Goal: Communication & Community: Participate in discussion

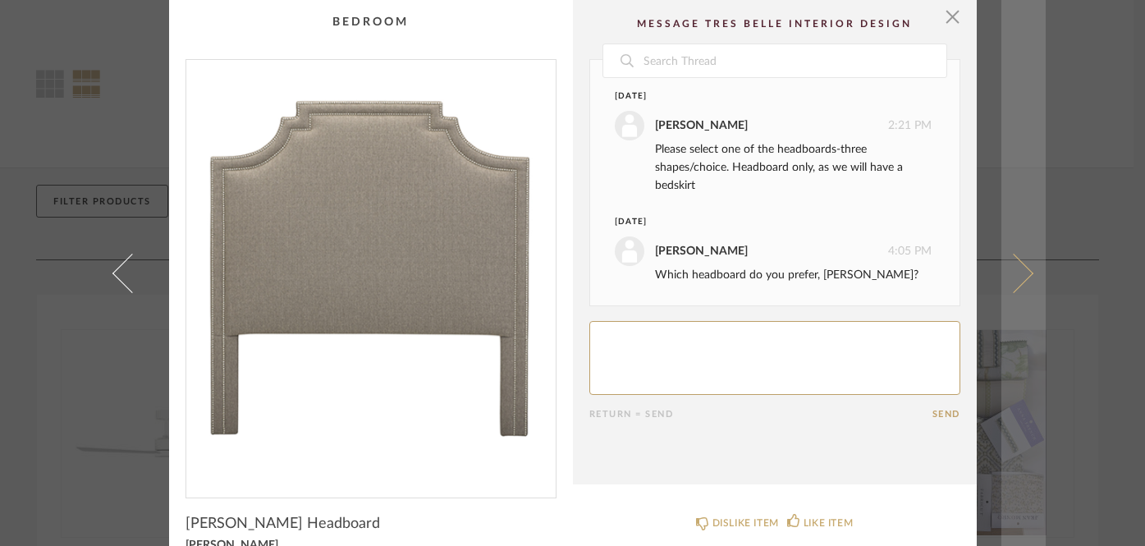
click at [1016, 277] on span at bounding box center [1012, 272] width 39 height 39
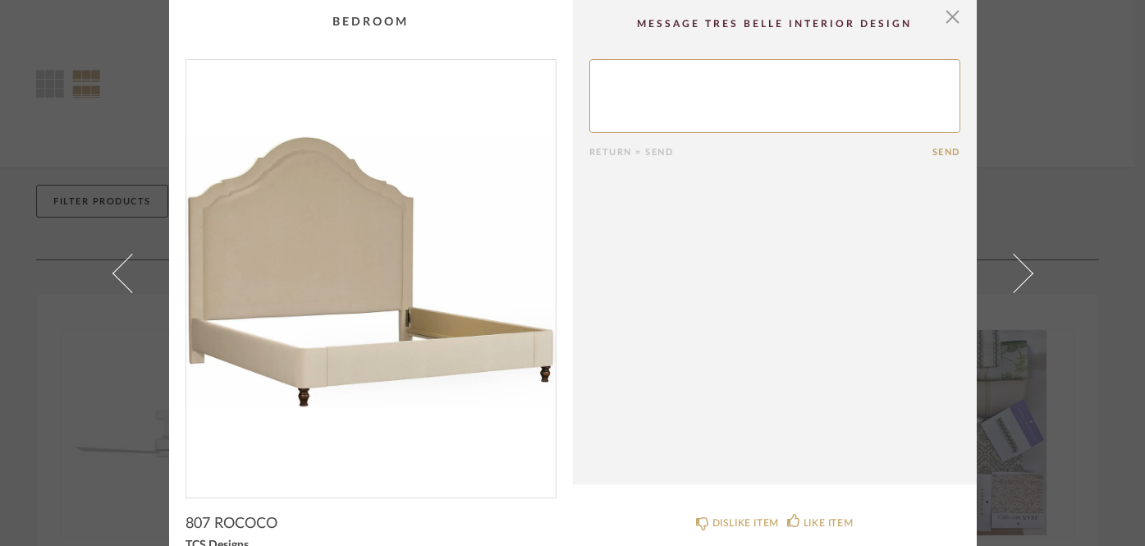
click at [1016, 277] on span at bounding box center [1012, 272] width 39 height 39
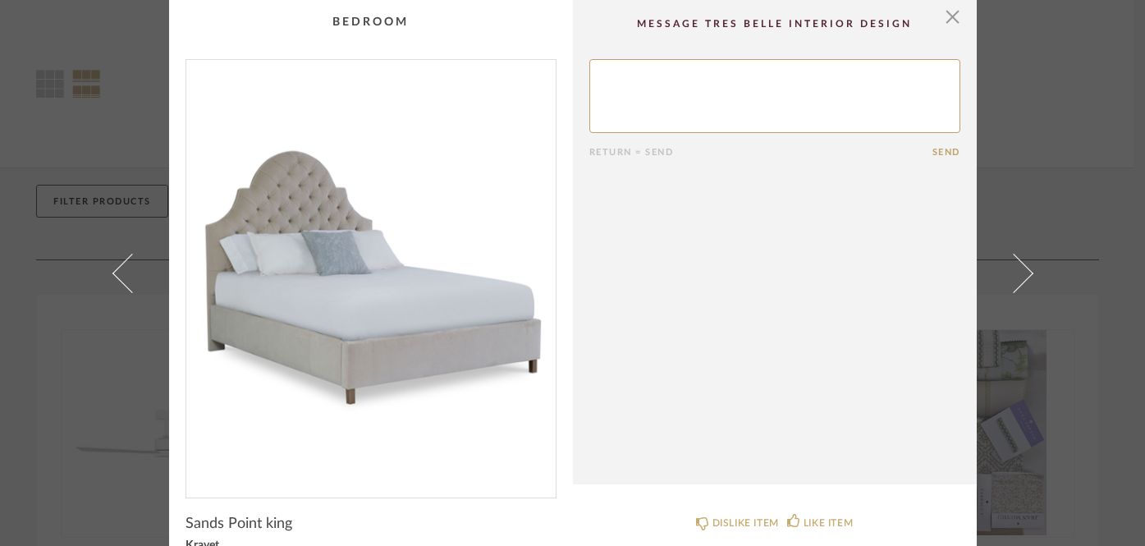
click at [1016, 277] on span at bounding box center [1012, 272] width 39 height 39
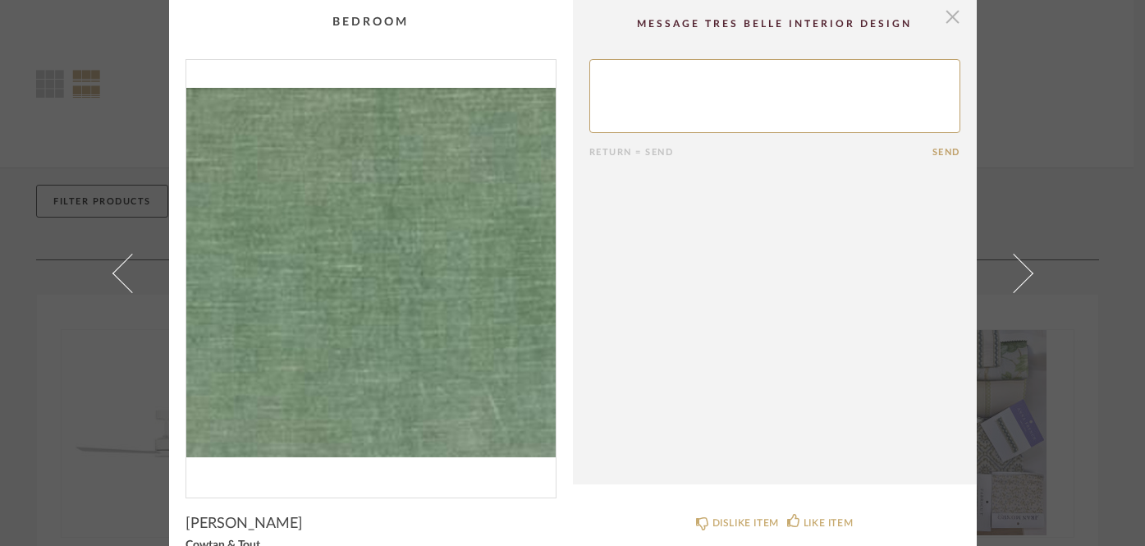
click at [945, 12] on span "button" at bounding box center [952, 16] width 33 height 33
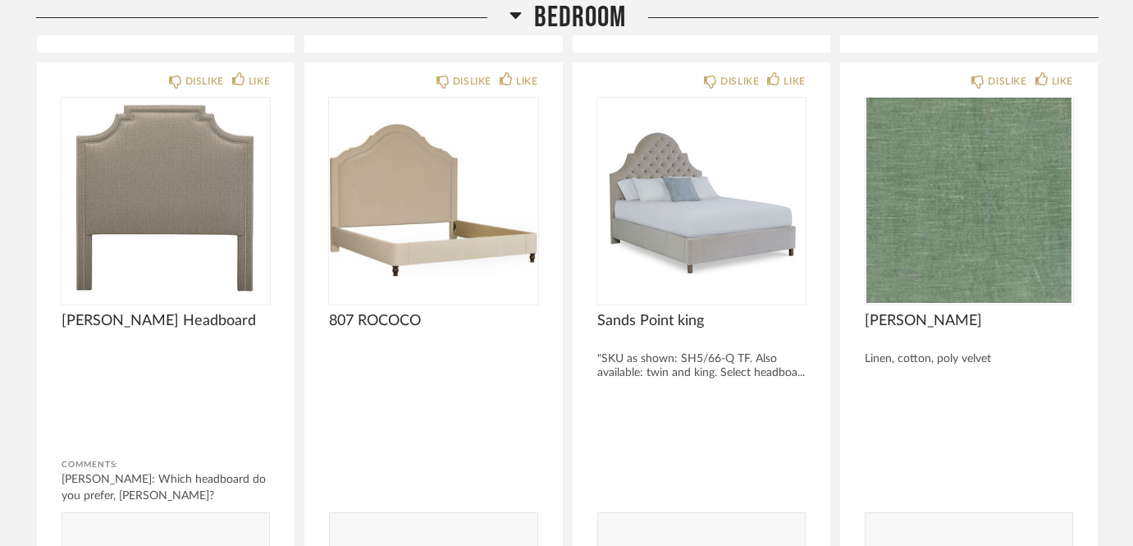
scroll to position [1377, 0]
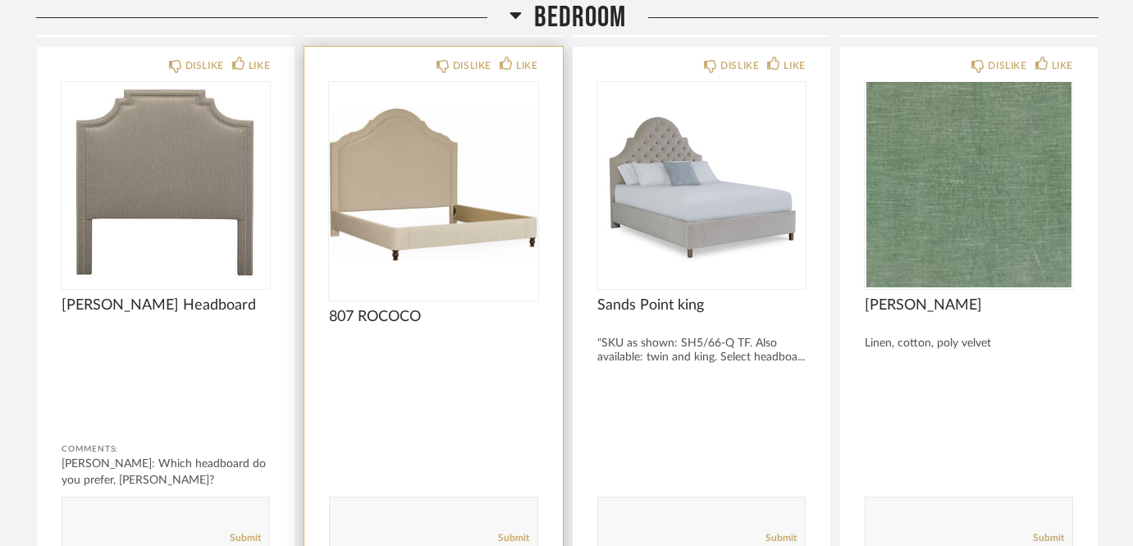
click at [375, 505] on textarea at bounding box center [433, 516] width 207 height 22
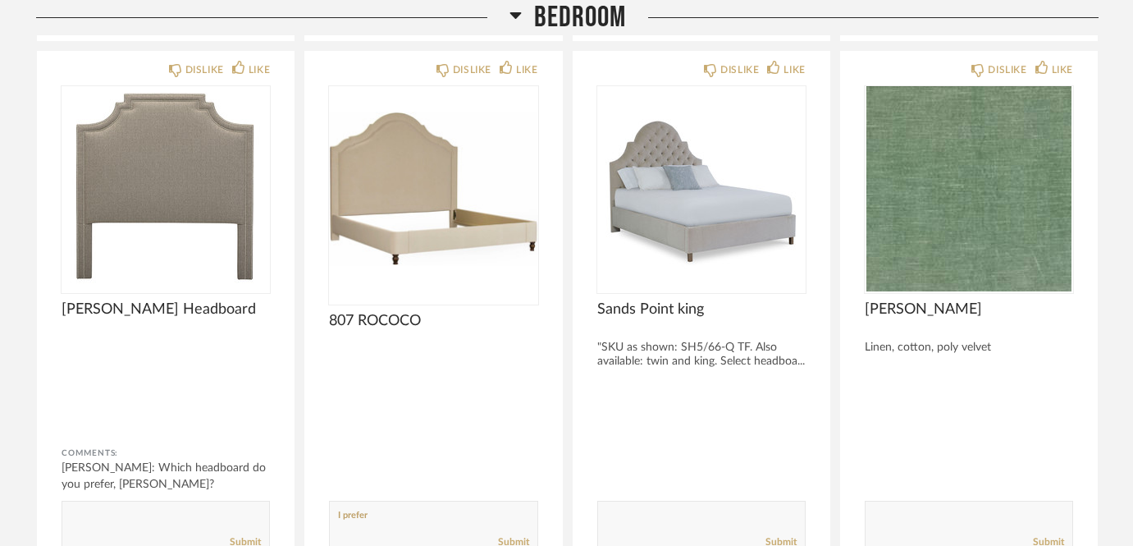
scroll to position [1384, 0]
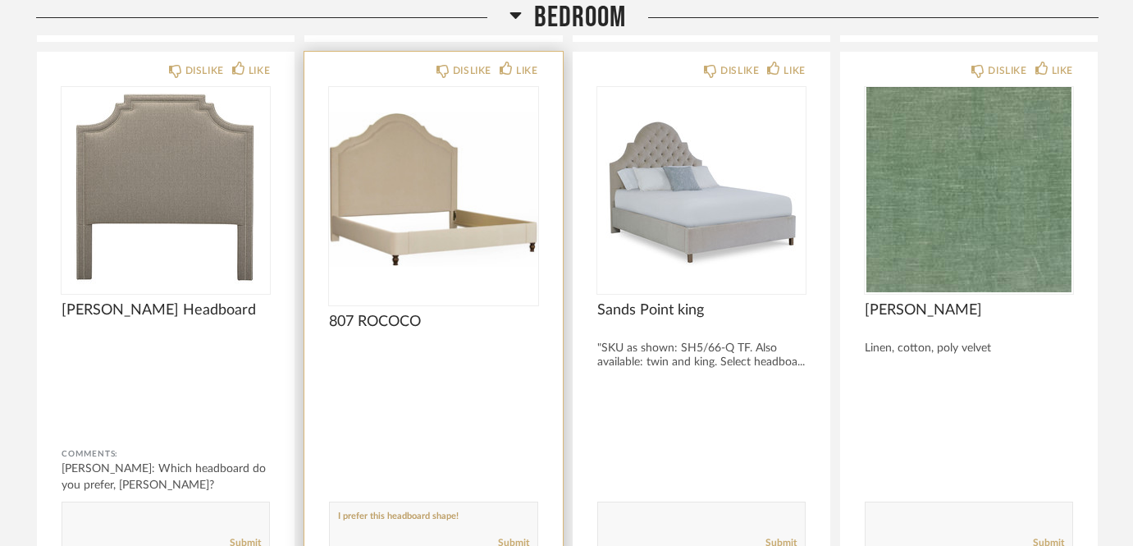
type textarea "I prefer this headboard shape!"
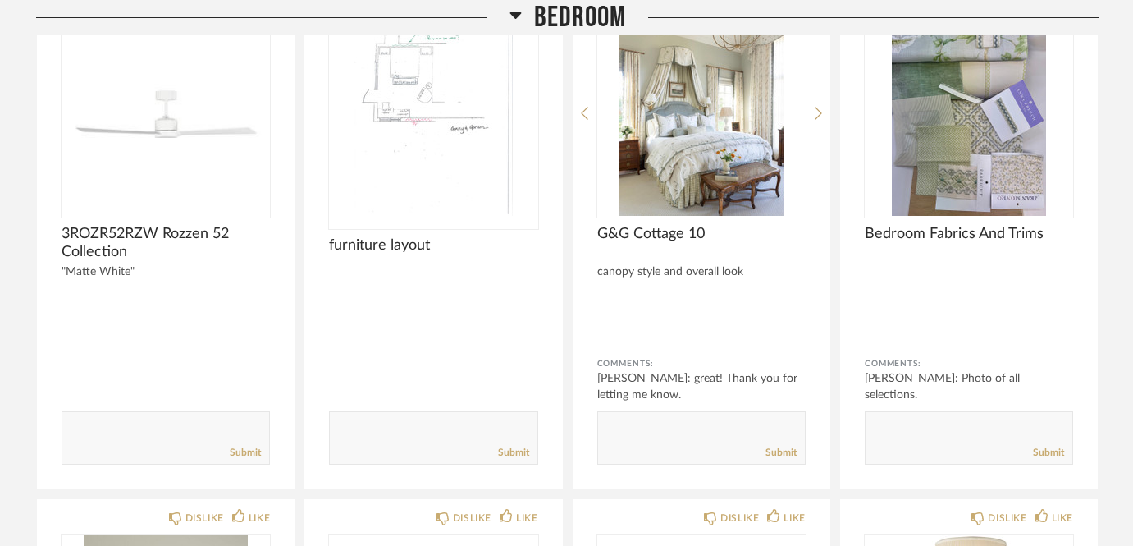
scroll to position [382, 0]
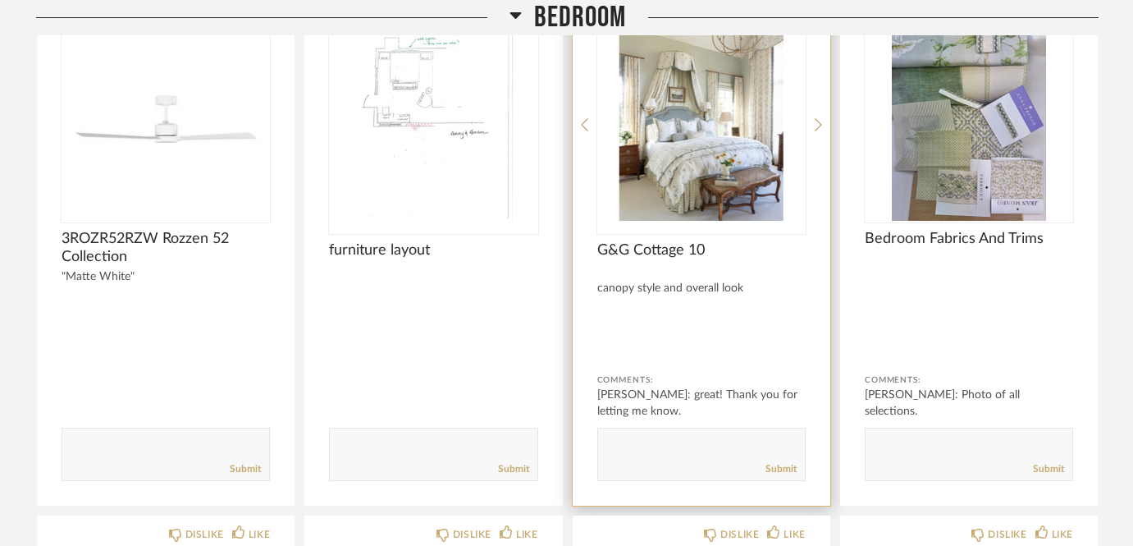
click at [711, 281] on div "canopy style and overall look" at bounding box center [701, 288] width 208 height 14
click at [766, 117] on img "0" at bounding box center [701, 118] width 208 height 205
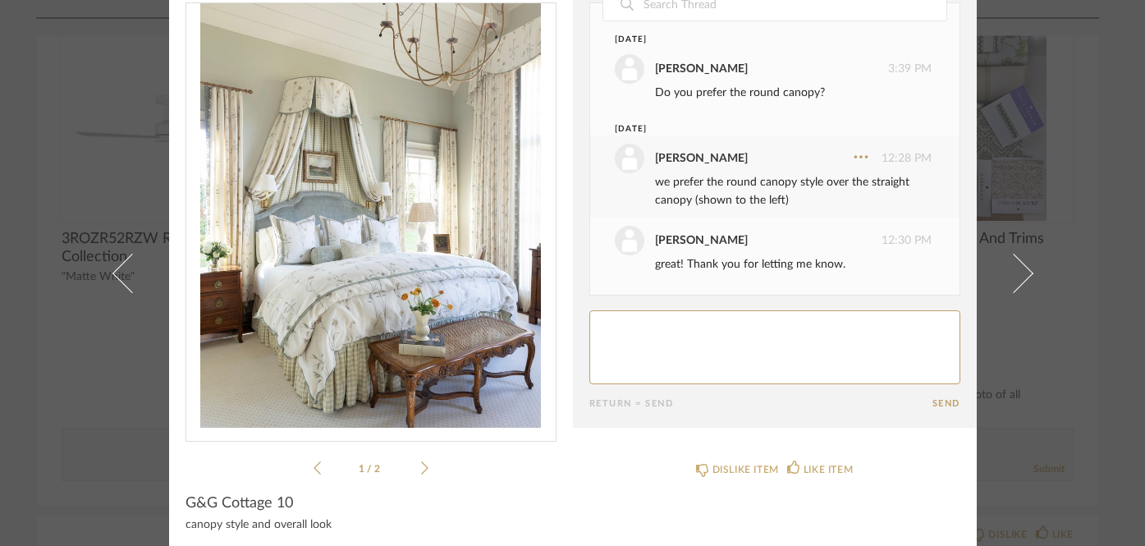
scroll to position [64, 0]
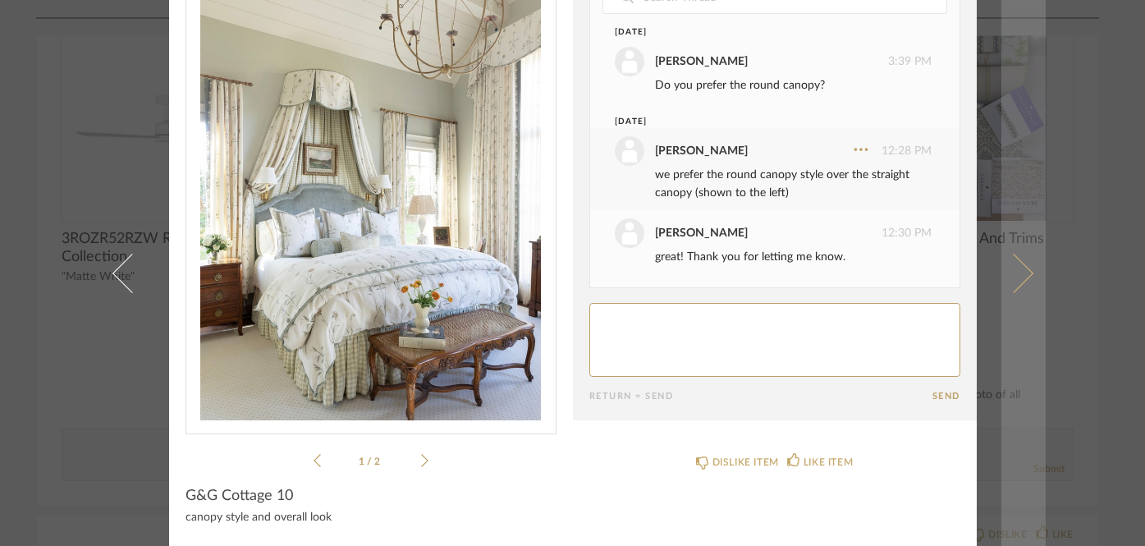
click at [1005, 269] on span at bounding box center [1012, 272] width 39 height 39
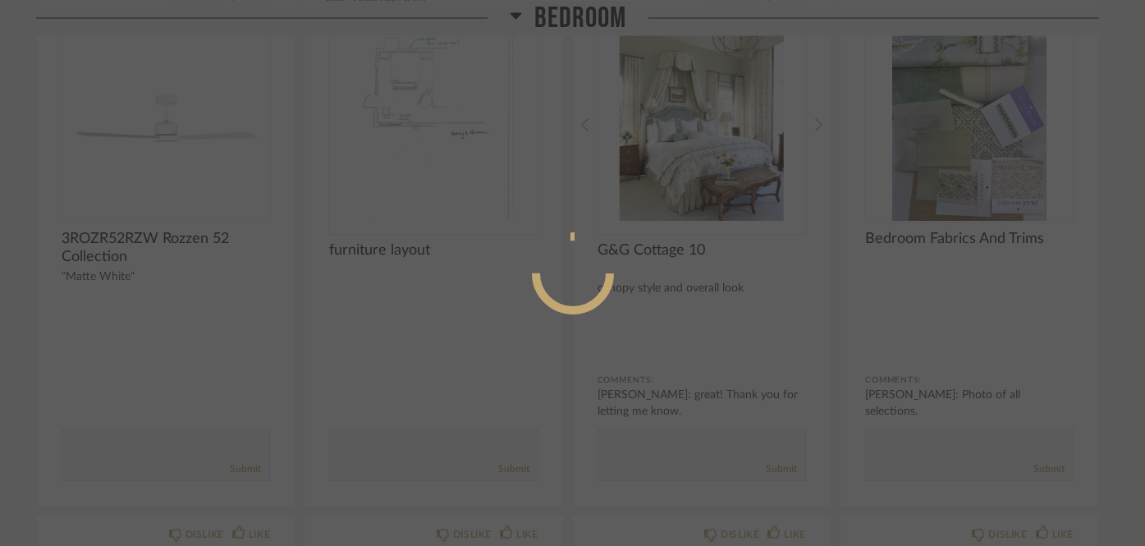
scroll to position [0, 0]
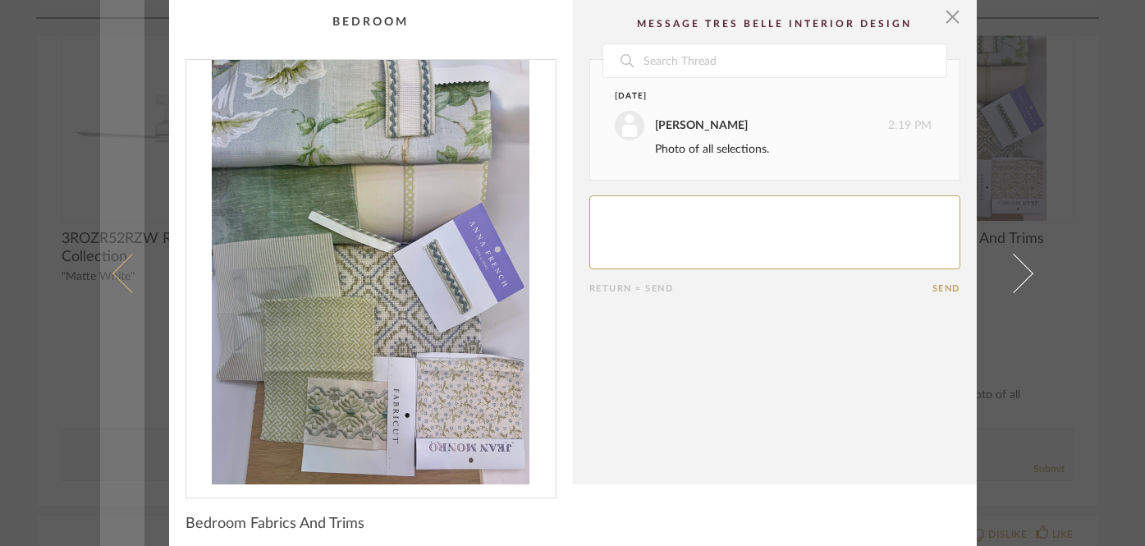
click at [121, 280] on span at bounding box center [131, 272] width 39 height 39
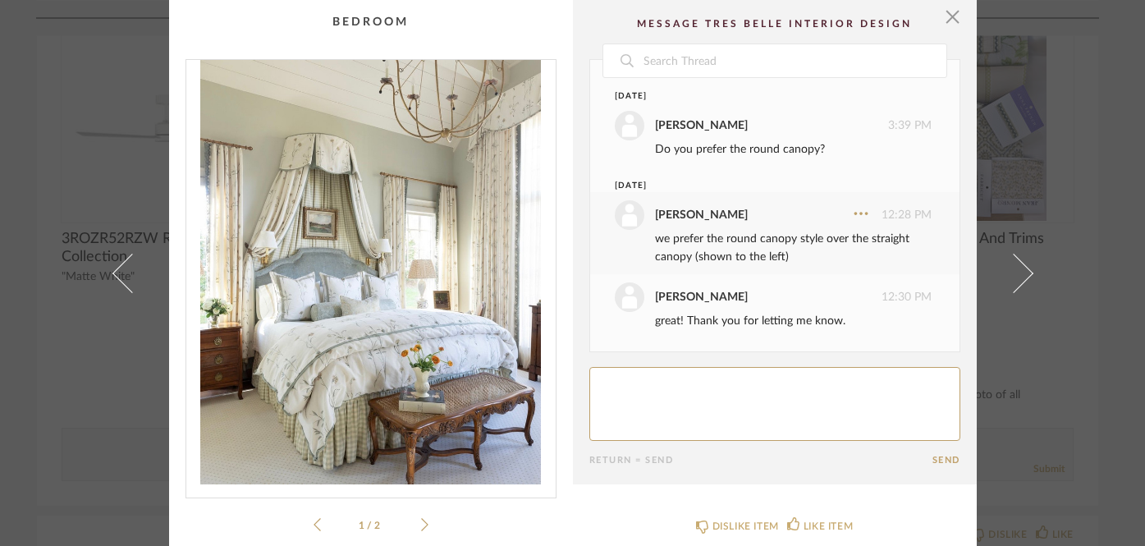
click at [1088, 187] on div "× 1 / 2 Date [DATE] [PERSON_NAME] 3:39 PM Do you prefer the round canopy? [DATE…" at bounding box center [572, 273] width 1145 height 546
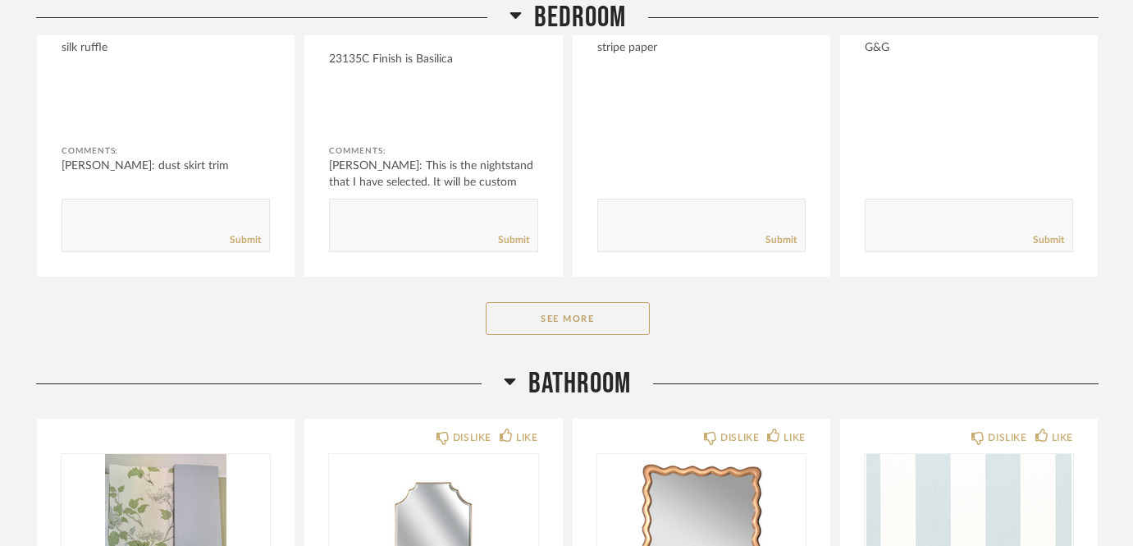
scroll to position [2819, 0]
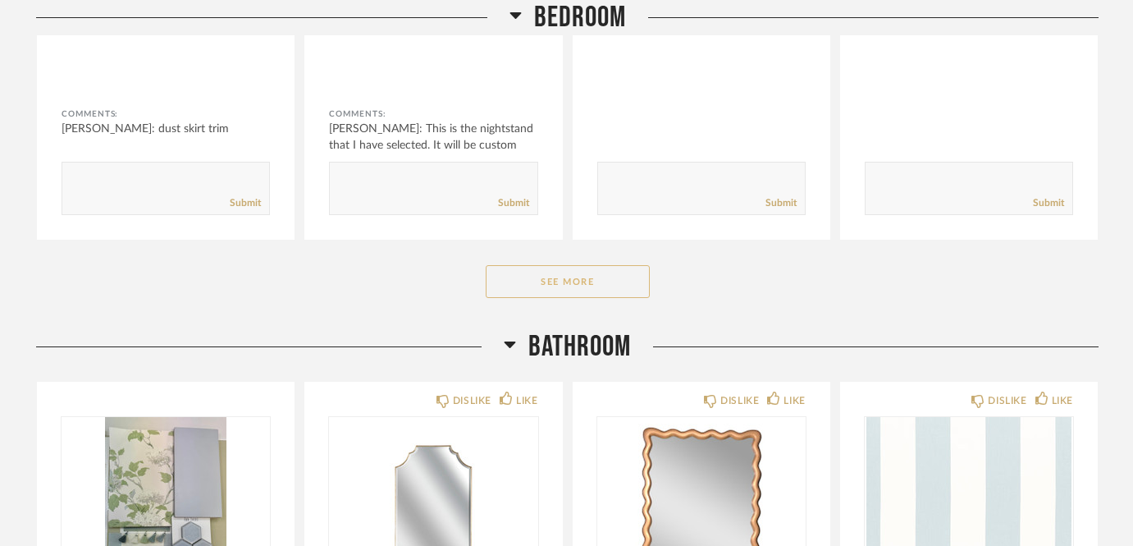
click at [638, 265] on button "See More" at bounding box center [568, 281] width 164 height 33
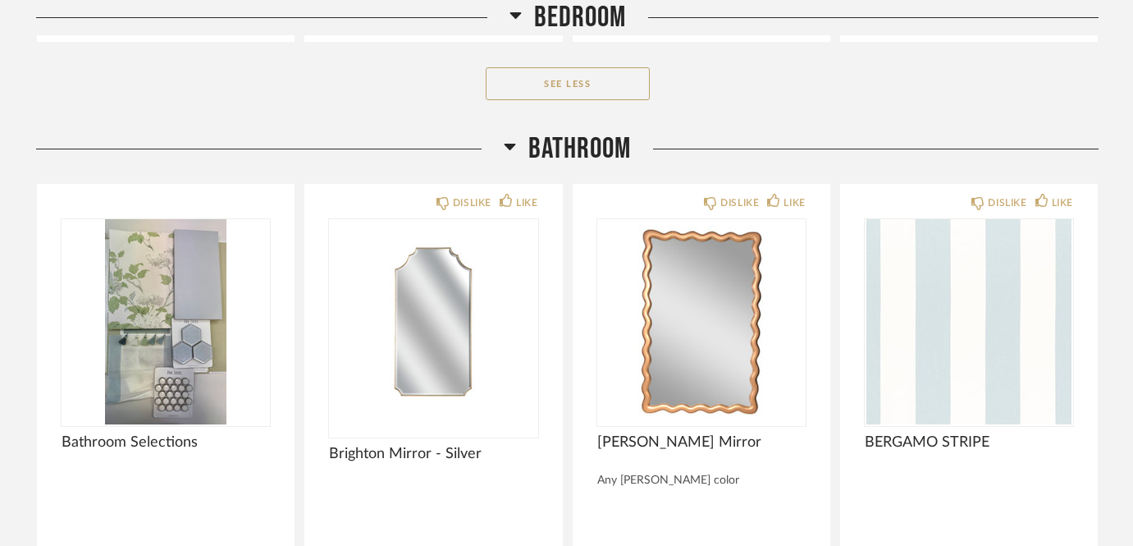
scroll to position [4645, 0]
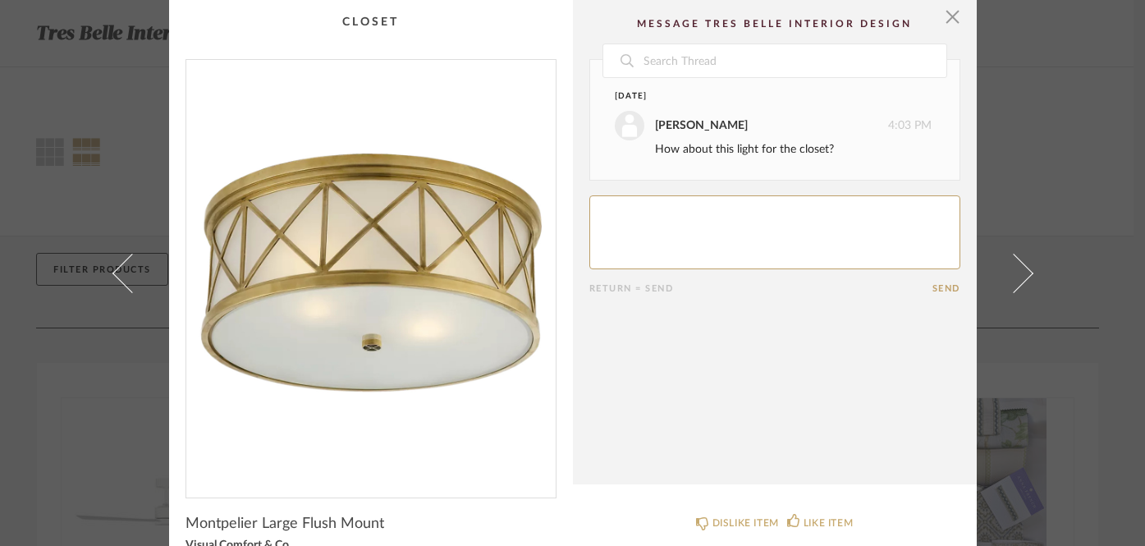
click at [743, 215] on textarea at bounding box center [774, 232] width 371 height 74
type textarea "Love this! very pretty"
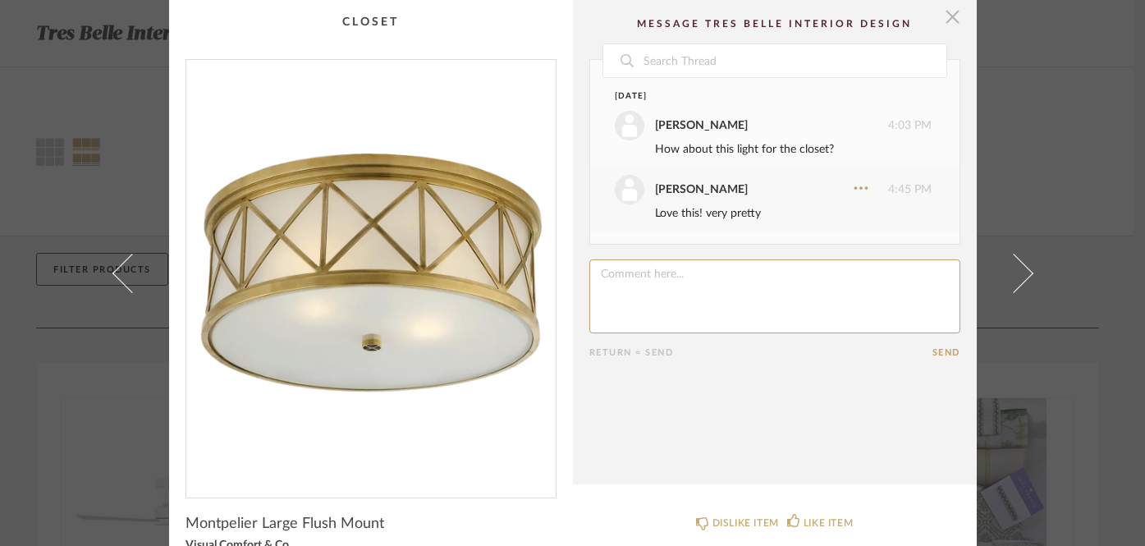
click at [944, 21] on span "button" at bounding box center [952, 16] width 33 height 33
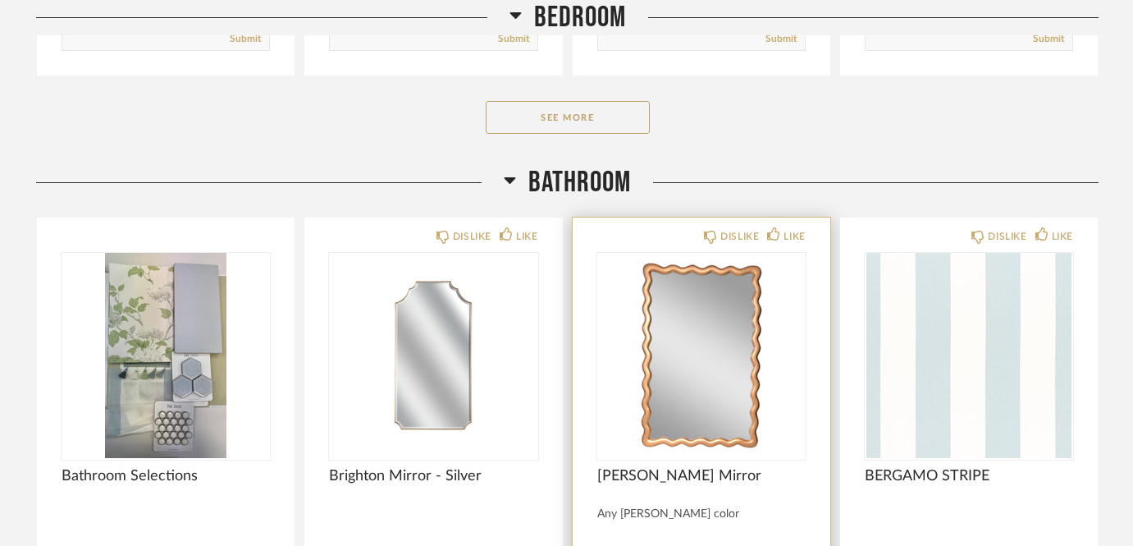
scroll to position [799, 0]
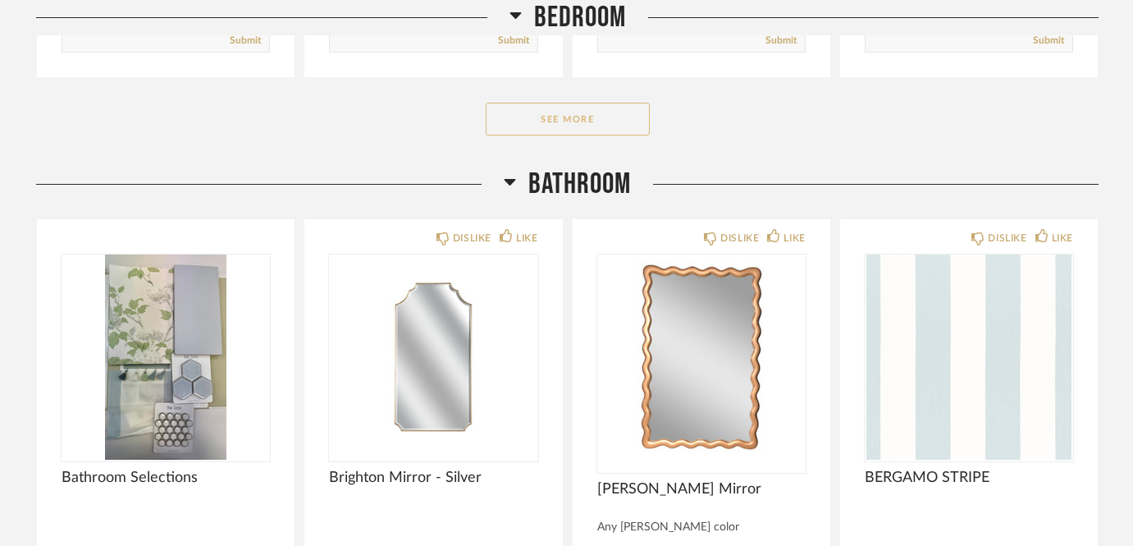
click at [612, 103] on button "See More" at bounding box center [568, 119] width 164 height 33
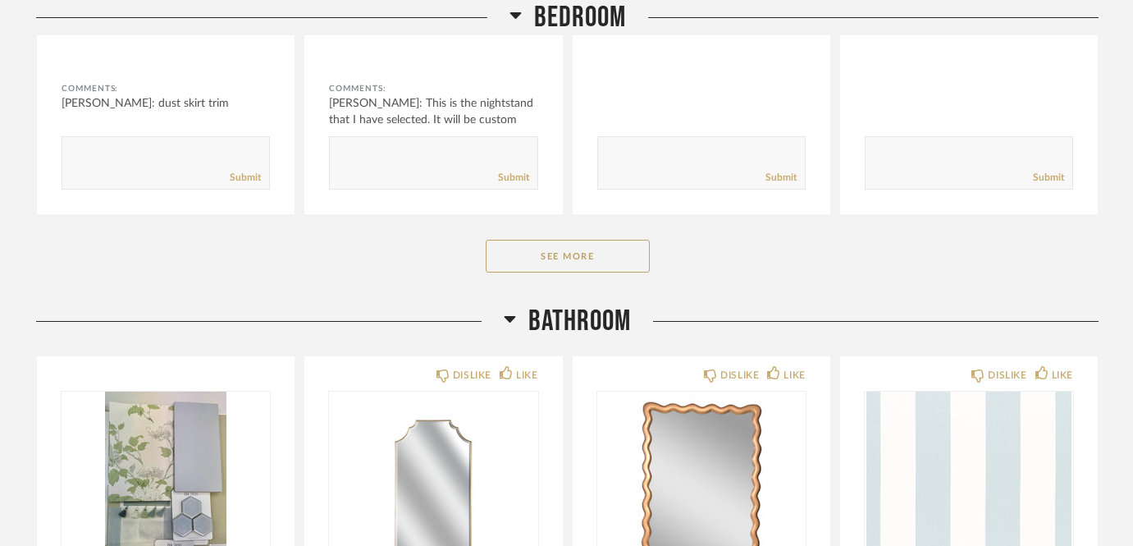
scroll to position [2784, 0]
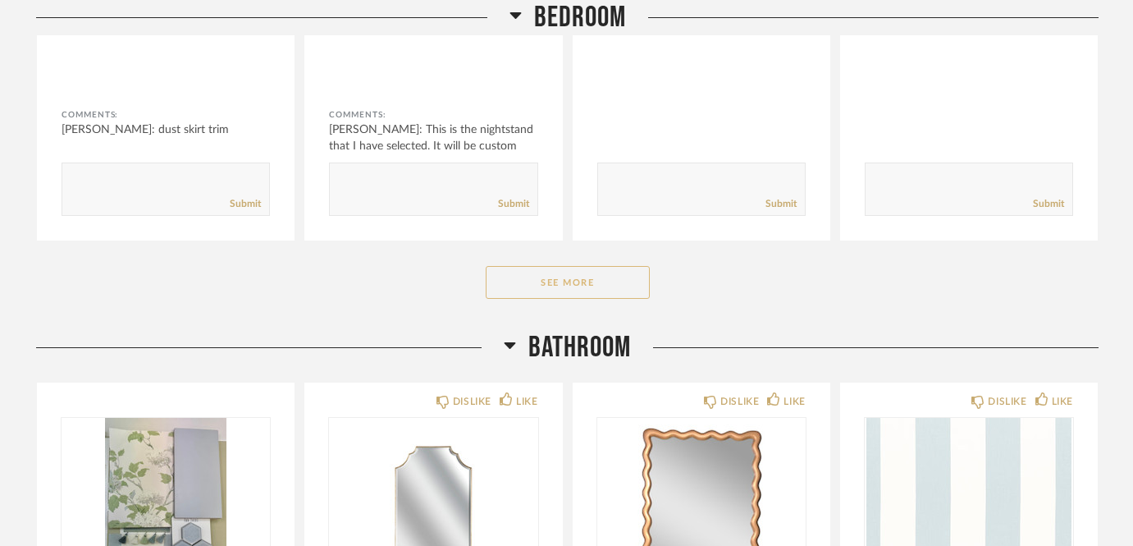
click at [576, 266] on button "See More" at bounding box center [568, 282] width 164 height 33
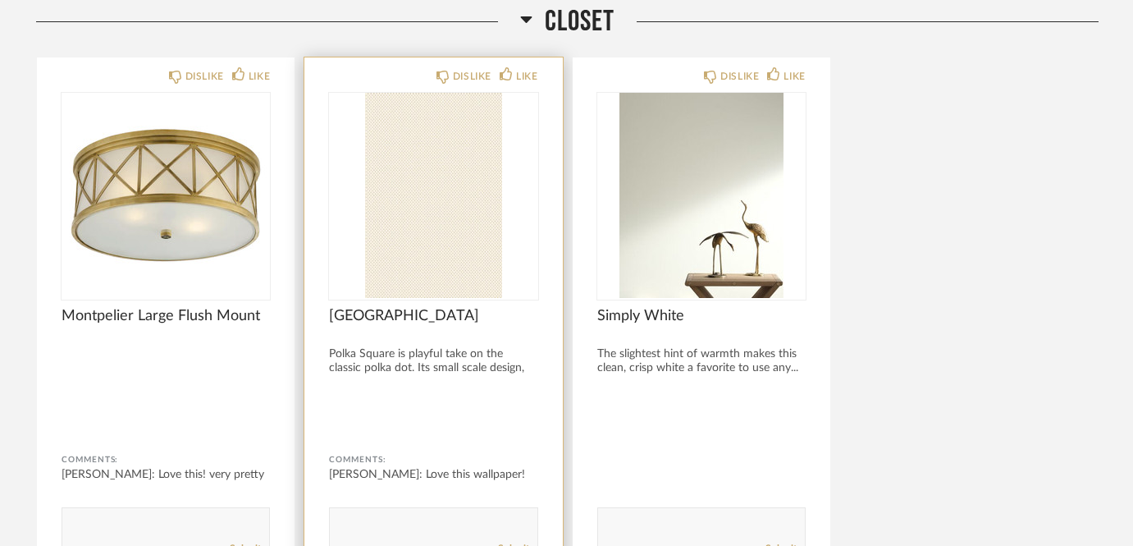
scroll to position [5400, 0]
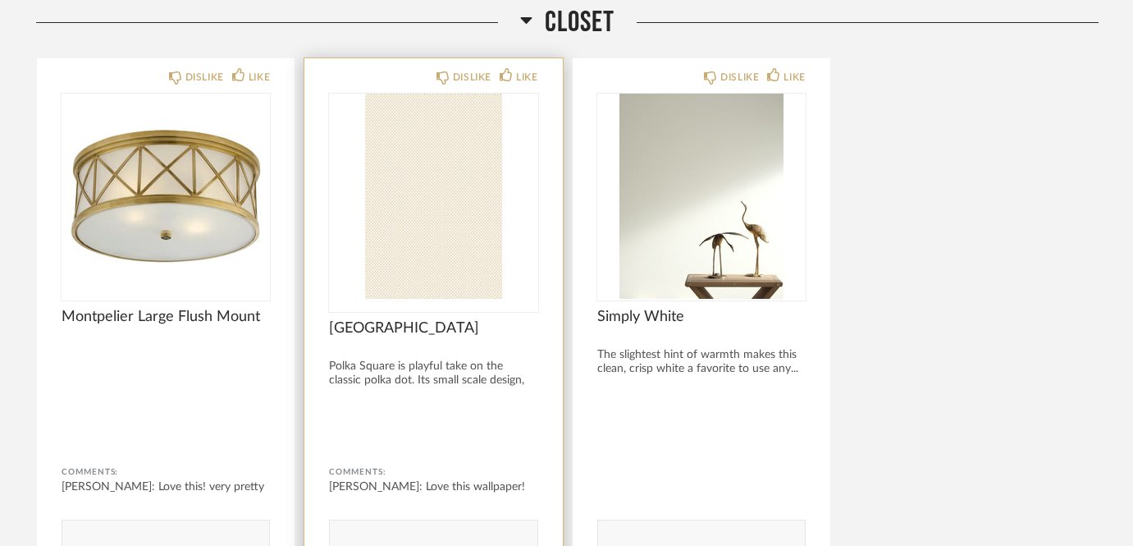
click at [0, 0] on img at bounding box center [0, 0] width 0 height 0
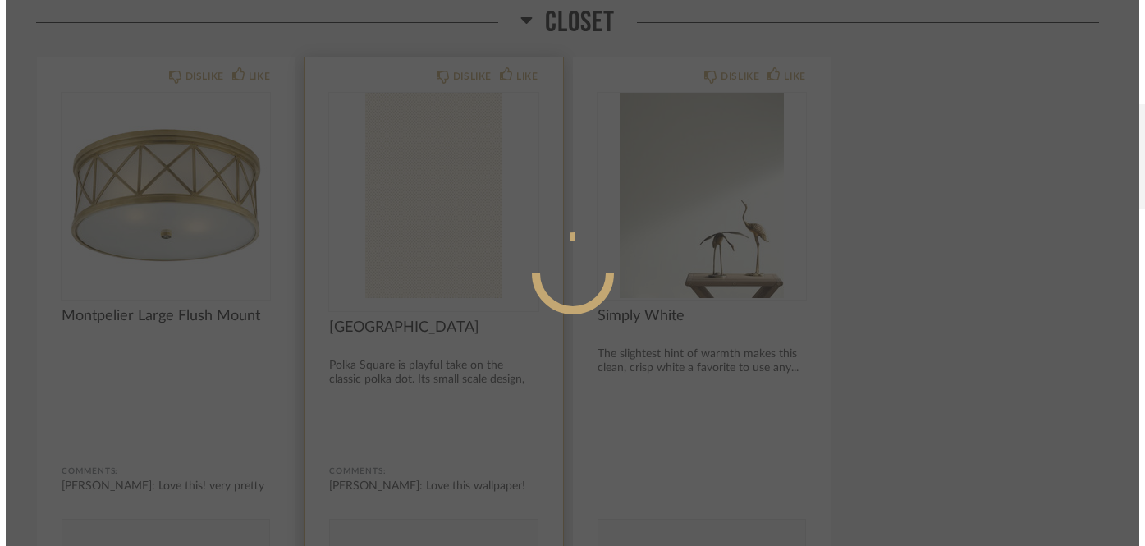
scroll to position [0, 0]
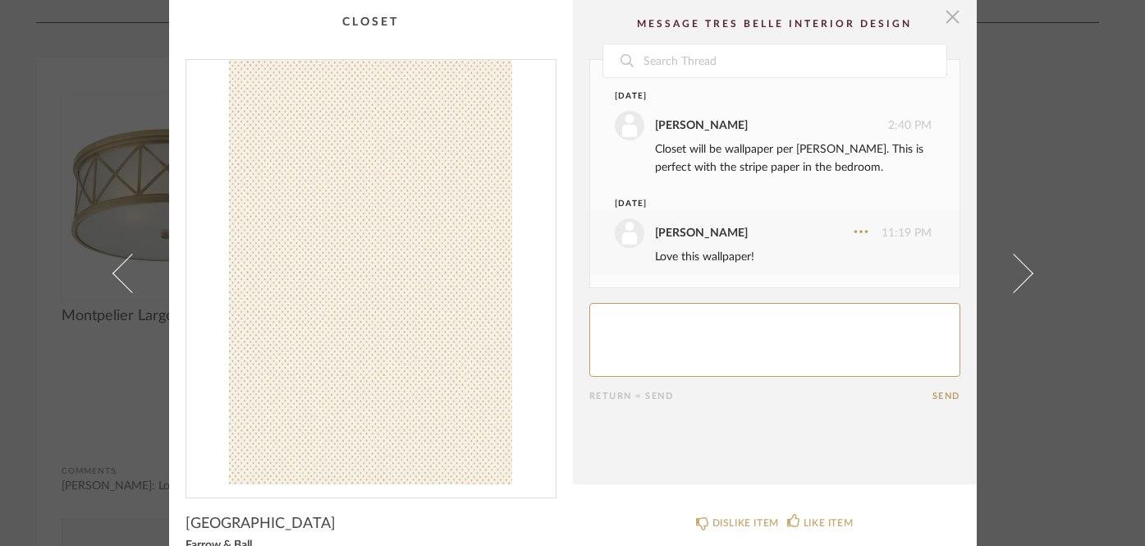
click at [950, 17] on span "button" at bounding box center [952, 16] width 33 height 33
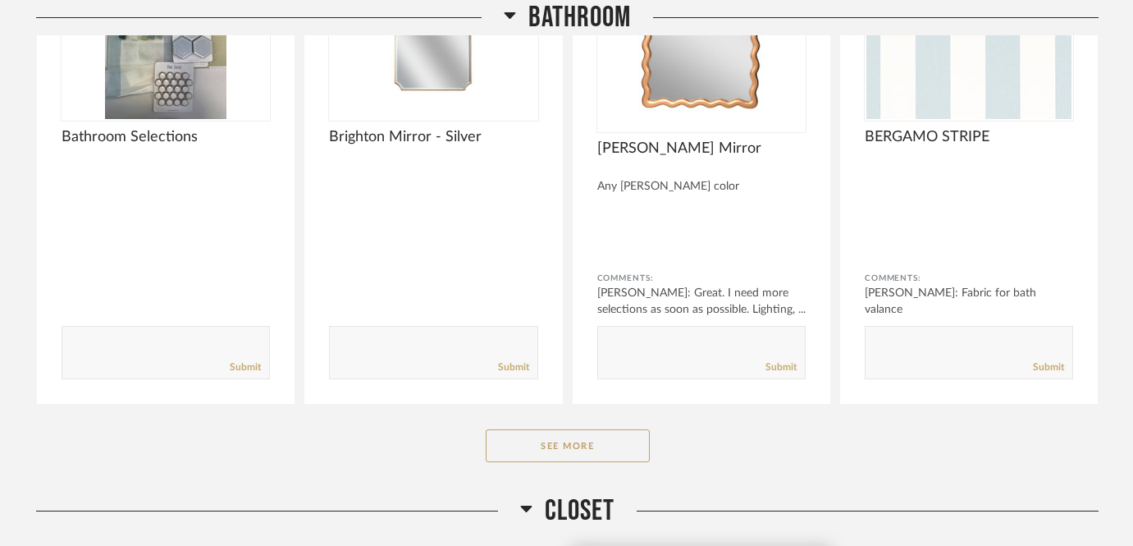
scroll to position [4906, 0]
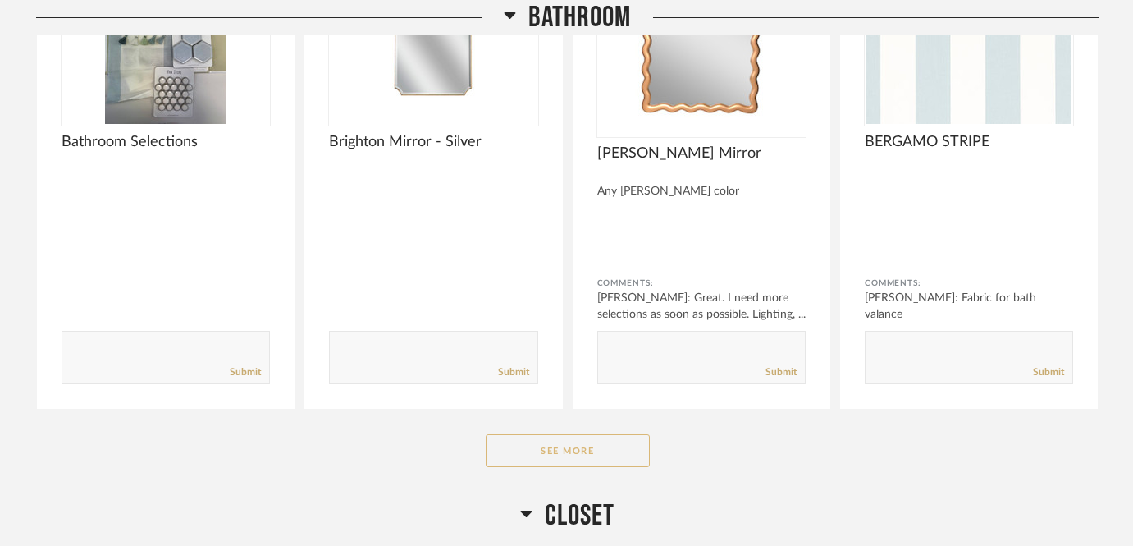
click at [597, 434] on button "See More" at bounding box center [568, 450] width 164 height 33
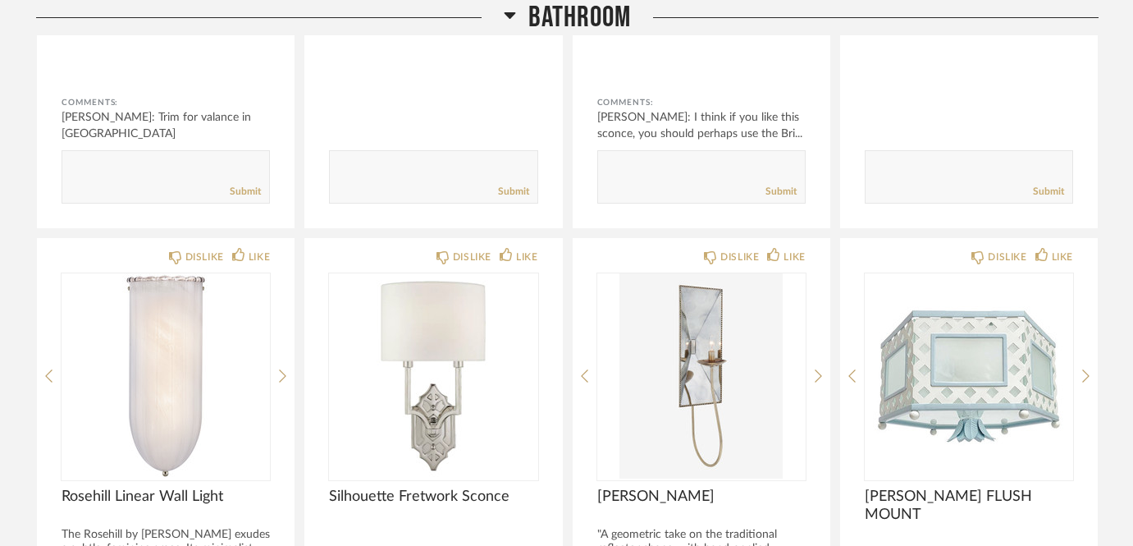
scroll to position [5556, 0]
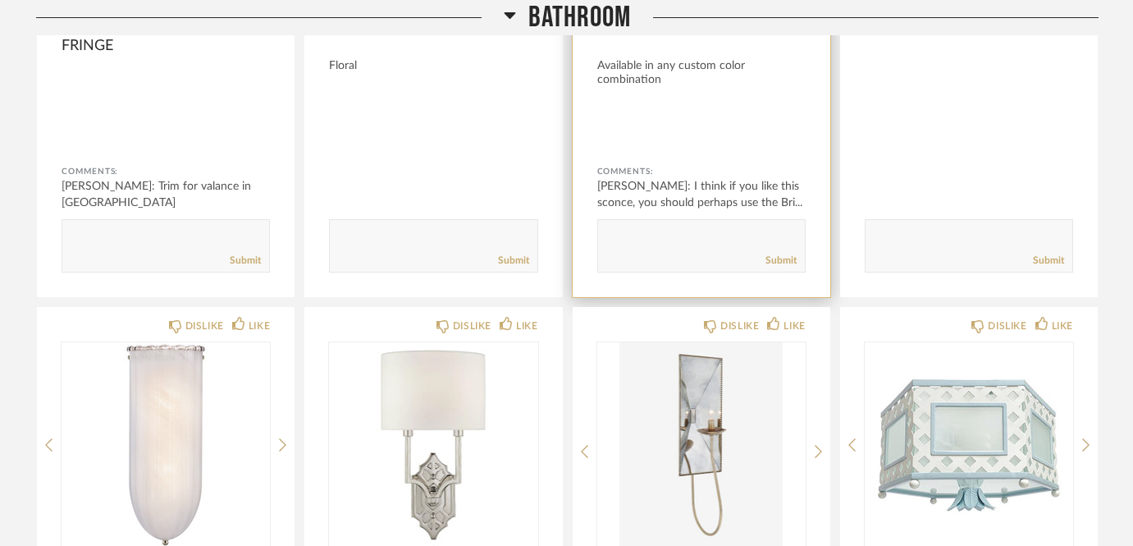
click at [674, 227] on textarea at bounding box center [701, 238] width 207 height 22
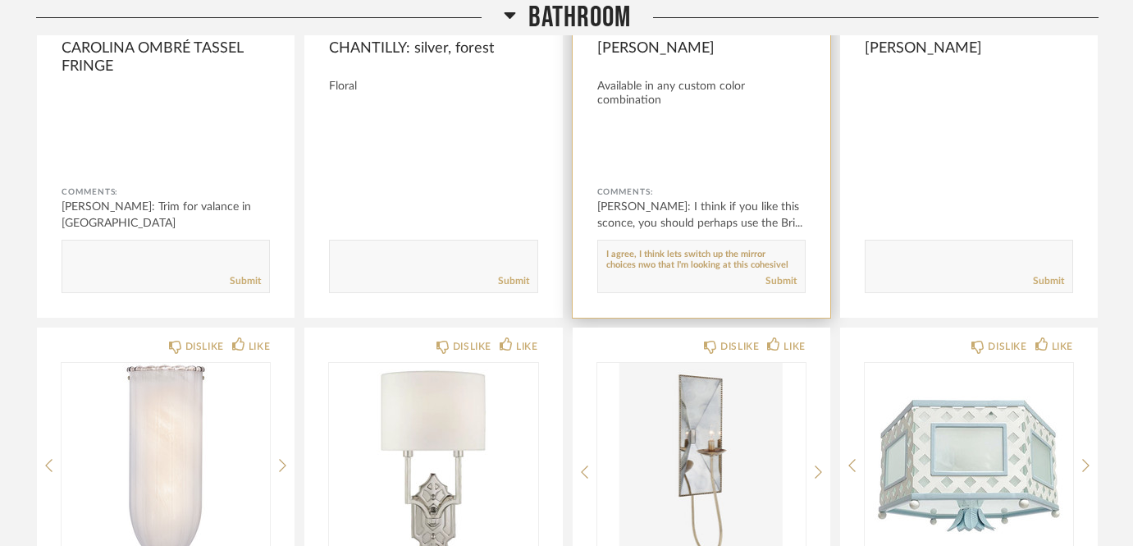
scroll to position [11, 0]
click at [687, 248] on textarea at bounding box center [701, 259] width 207 height 22
type textarea "I agree, I think lets switch up the mirror choices now that I'm looking at this…"
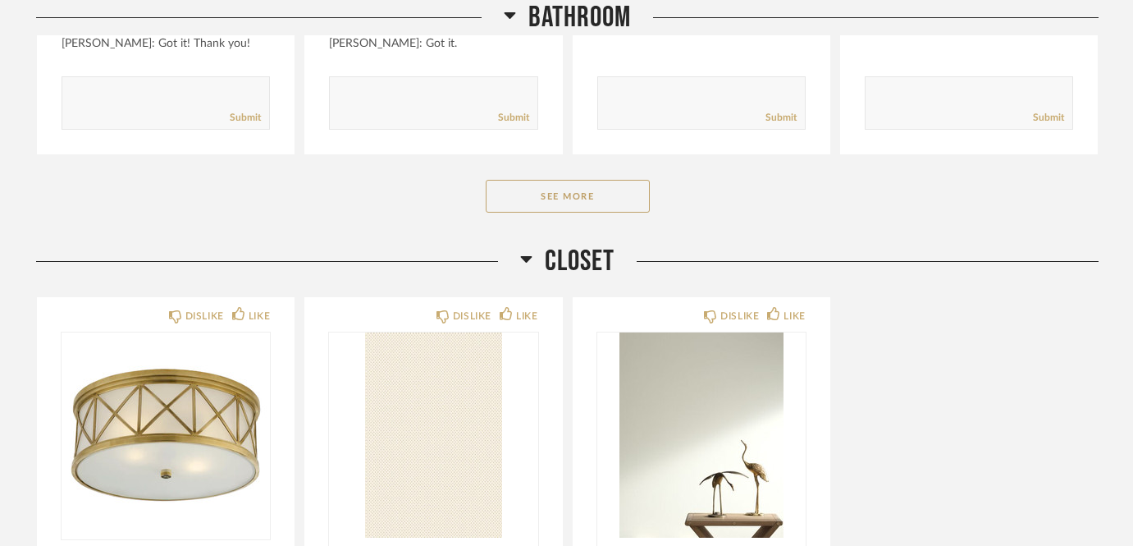
scroll to position [7327, 0]
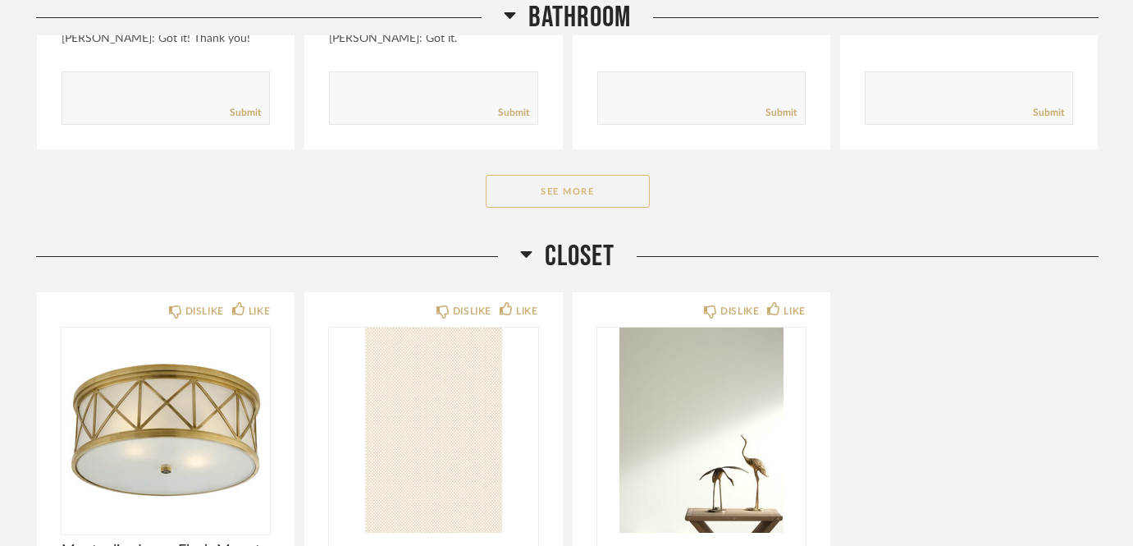
click at [595, 175] on button "See More" at bounding box center [568, 191] width 164 height 33
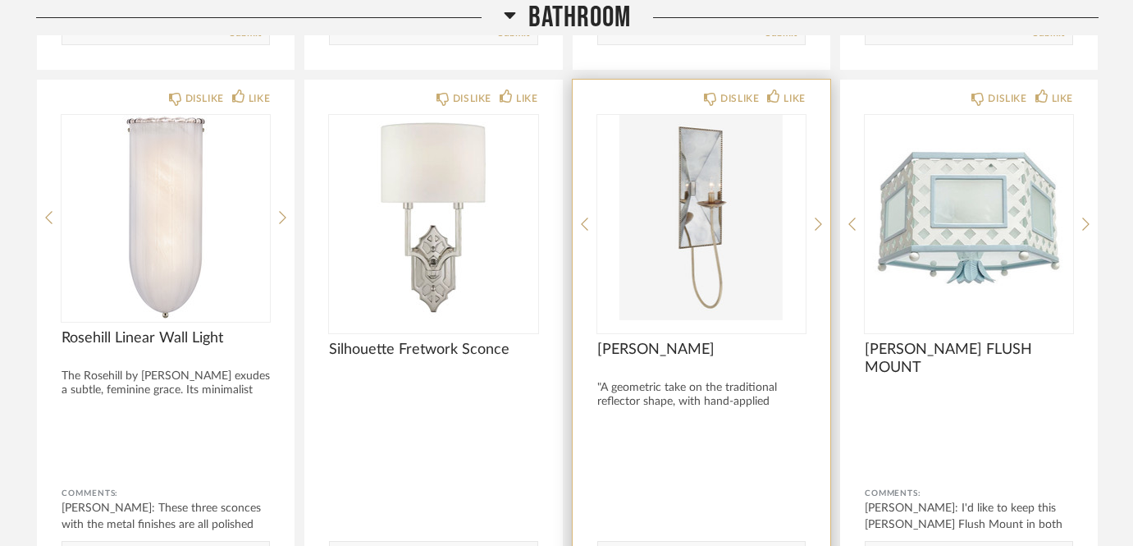
scroll to position [5781, 0]
